Goal: Information Seeking & Learning: Learn about a topic

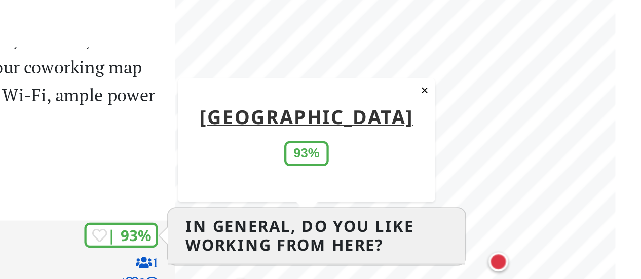
scroll to position [10, 0]
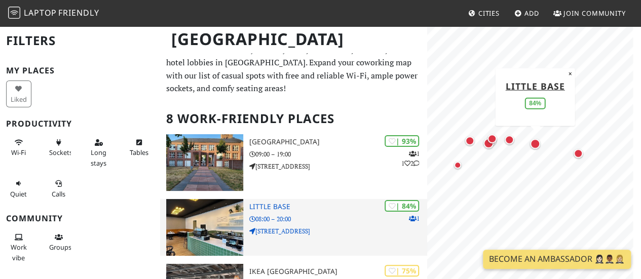
click at [264, 209] on h3 "Little Base" at bounding box center [338, 207] width 178 height 9
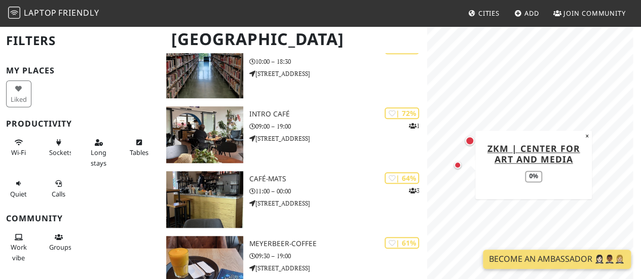
scroll to position [297, 0]
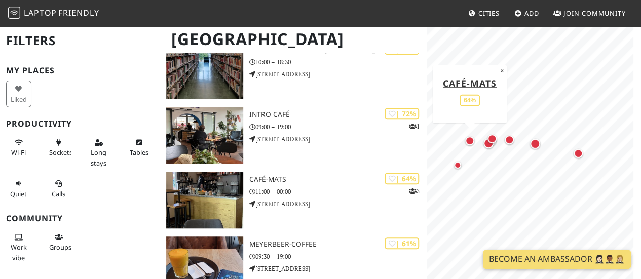
click at [471, 144] on div "Map marker" at bounding box center [469, 140] width 9 height 9
click at [489, 142] on div "Map marker" at bounding box center [492, 139] width 20 height 20
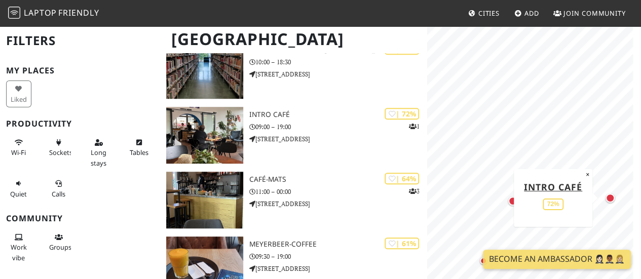
click at [613, 198] on div "Map marker" at bounding box center [609, 198] width 9 height 9
